Goal: Information Seeking & Learning: Find specific page/section

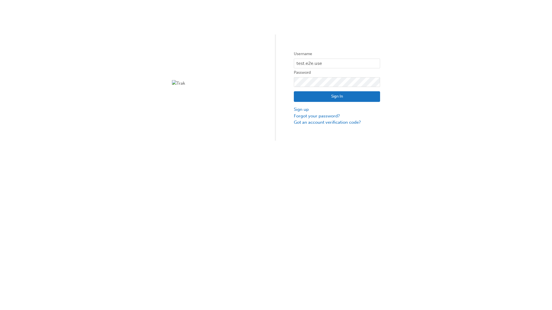
type input "test.e2e.user14"
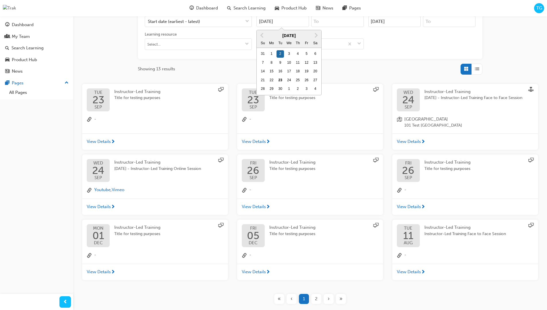
type input "[DATE]"
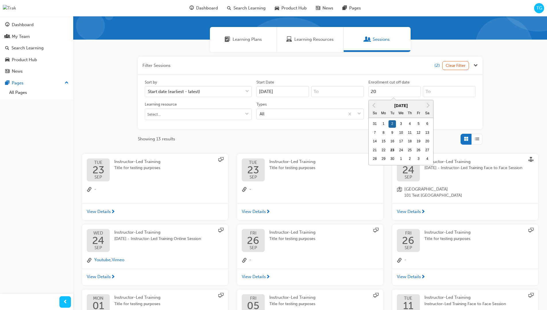
scroll to position [53, 0]
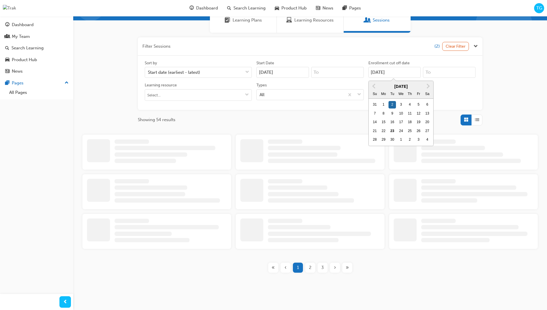
type input "[DATE]"
click at [260, 95] on input "Types All" at bounding box center [260, 94] width 1 height 5
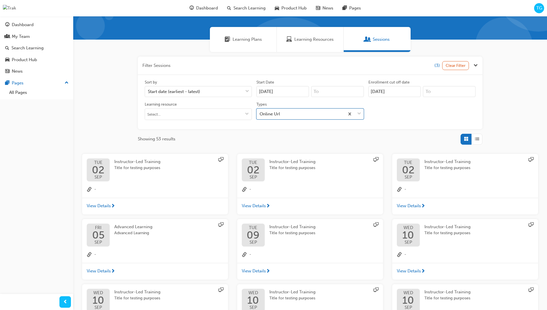
scroll to position [129, 0]
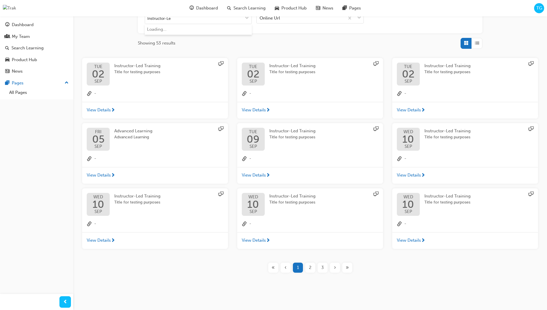
type input "Instructor-Led"
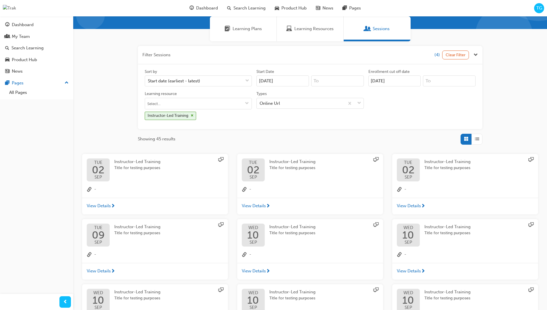
scroll to position [129, 0]
